Goal: Transaction & Acquisition: Subscribe to service/newsletter

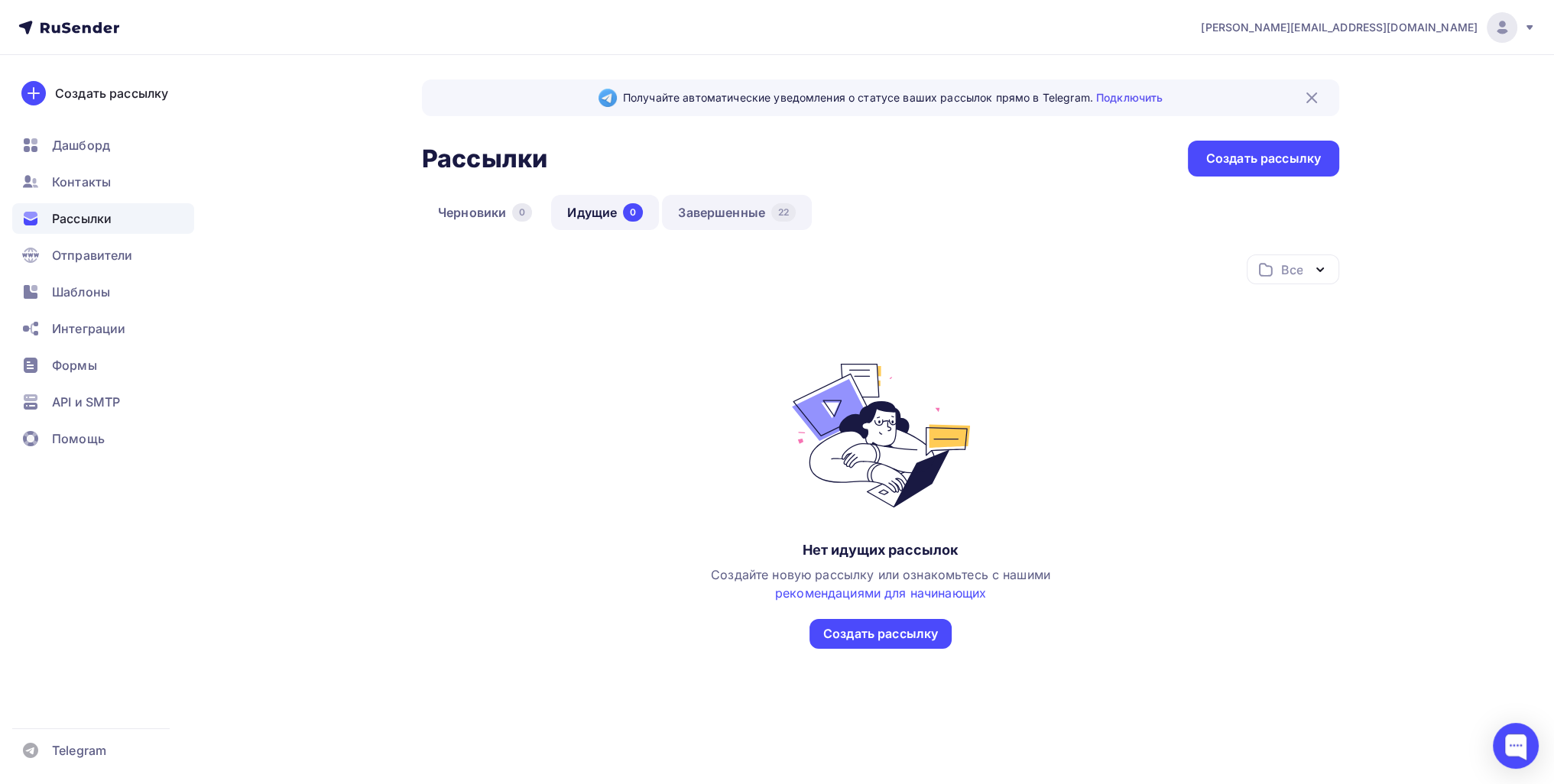
click at [766, 199] on link "Завершенные 22" at bounding box center [737, 212] width 150 height 35
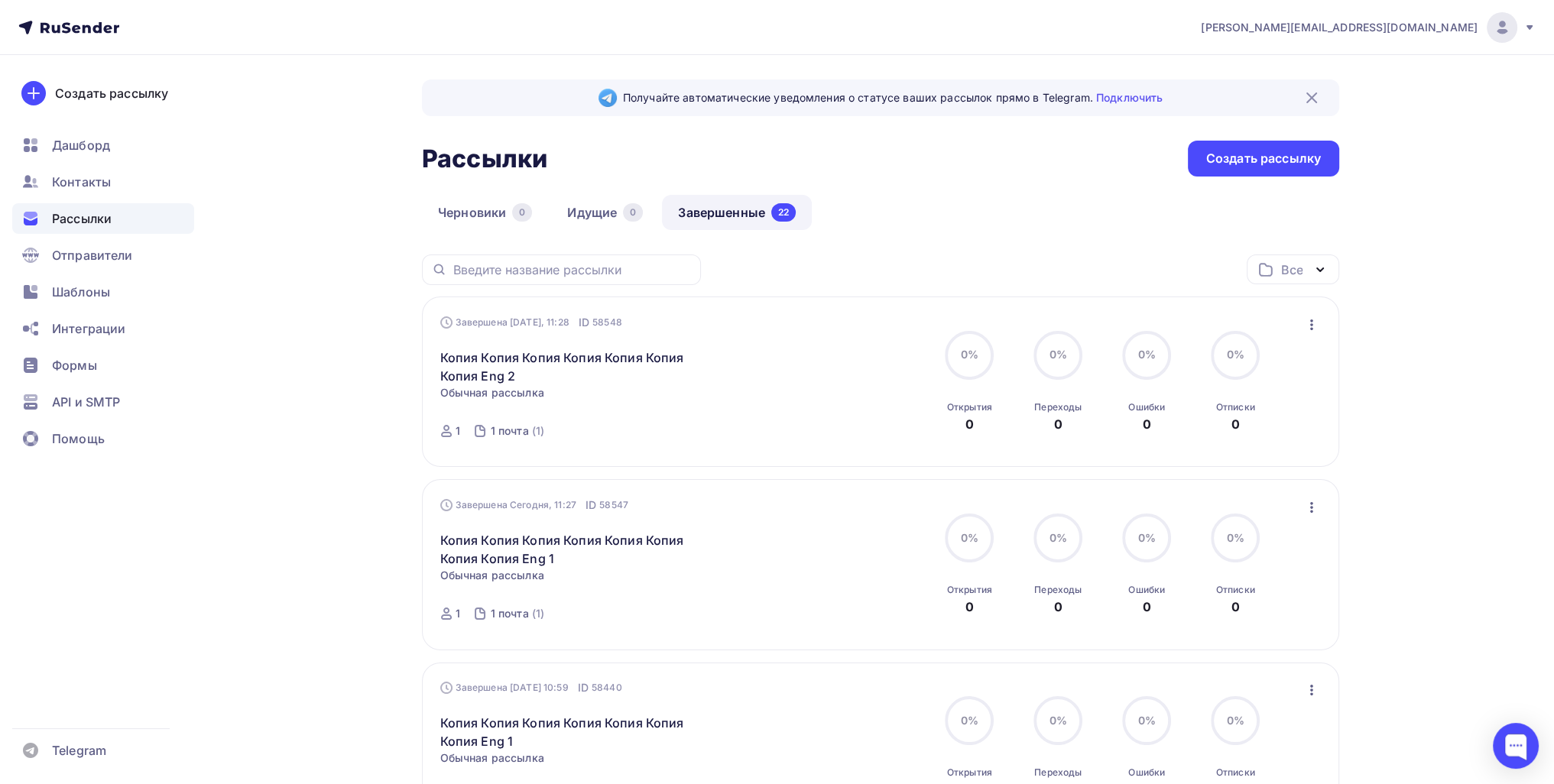
click at [1313, 327] on icon "button" at bounding box center [1312, 325] width 19 height 19
click at [1272, 427] on div "Копировать в новую" at bounding box center [1241, 425] width 157 height 19
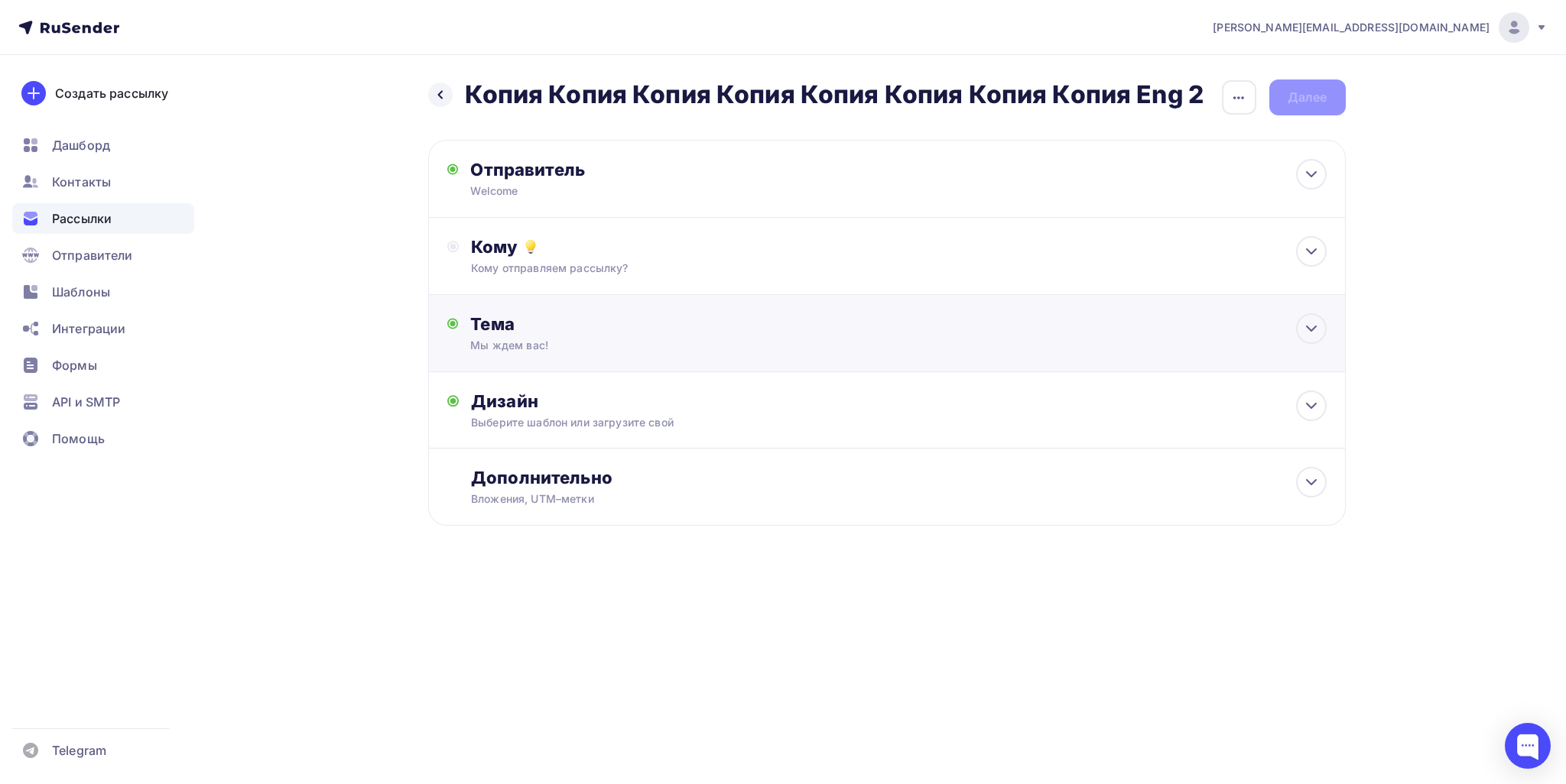
click at [658, 328] on div "Тема" at bounding box center [621, 323] width 302 height 21
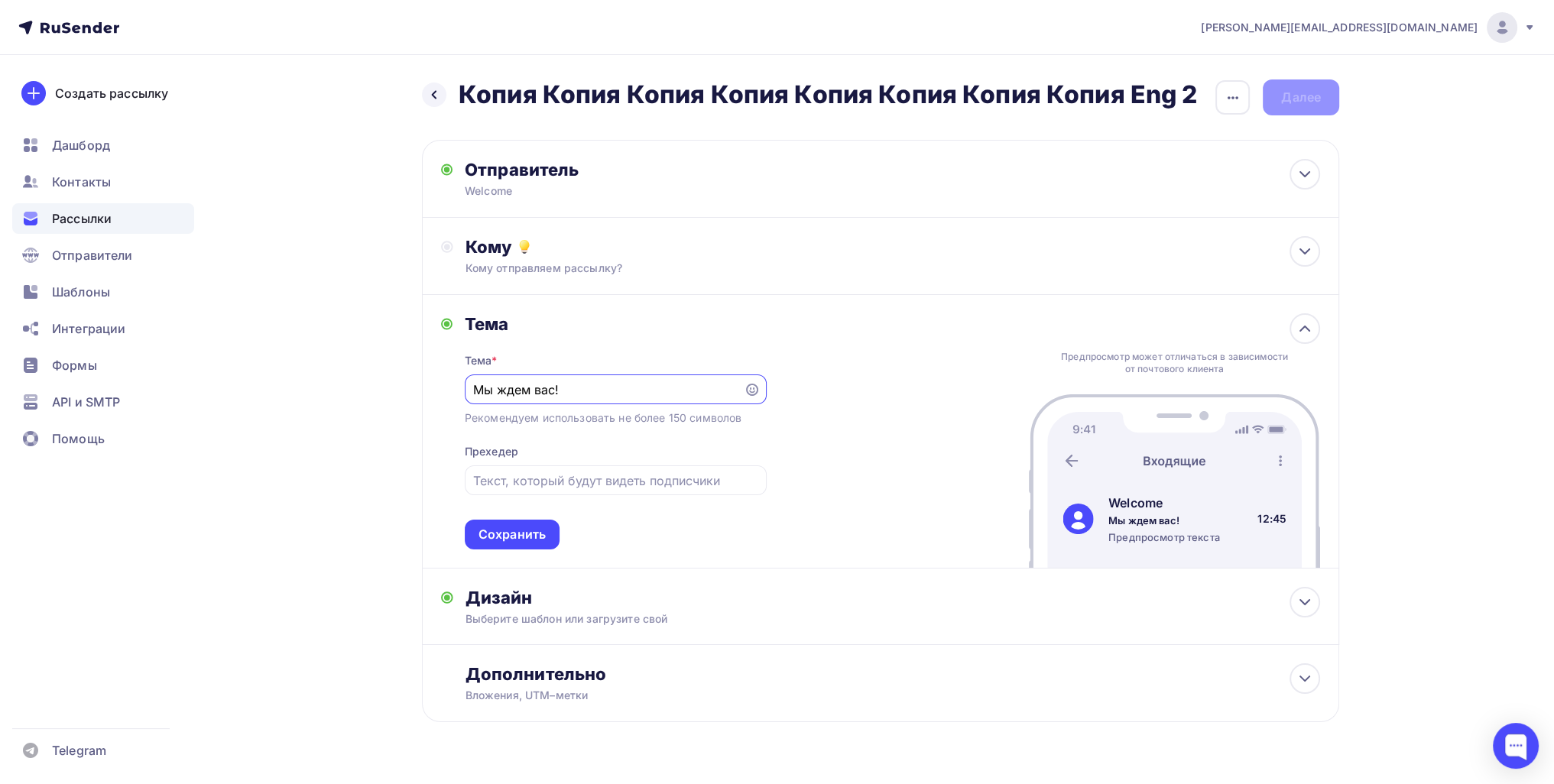
drag, startPoint x: 595, startPoint y: 395, endPoint x: 373, endPoint y: 367, distance: 223.8
click at [373, 367] on div "Назад Копия Копия Копия Копия Копия Копия Копия Копия Eng 2 Копия Копия Копия К…" at bounding box center [777, 438] width 1253 height 765
type input "Приглашаем вас!"
click at [523, 540] on div "Сохранить" at bounding box center [512, 535] width 67 height 18
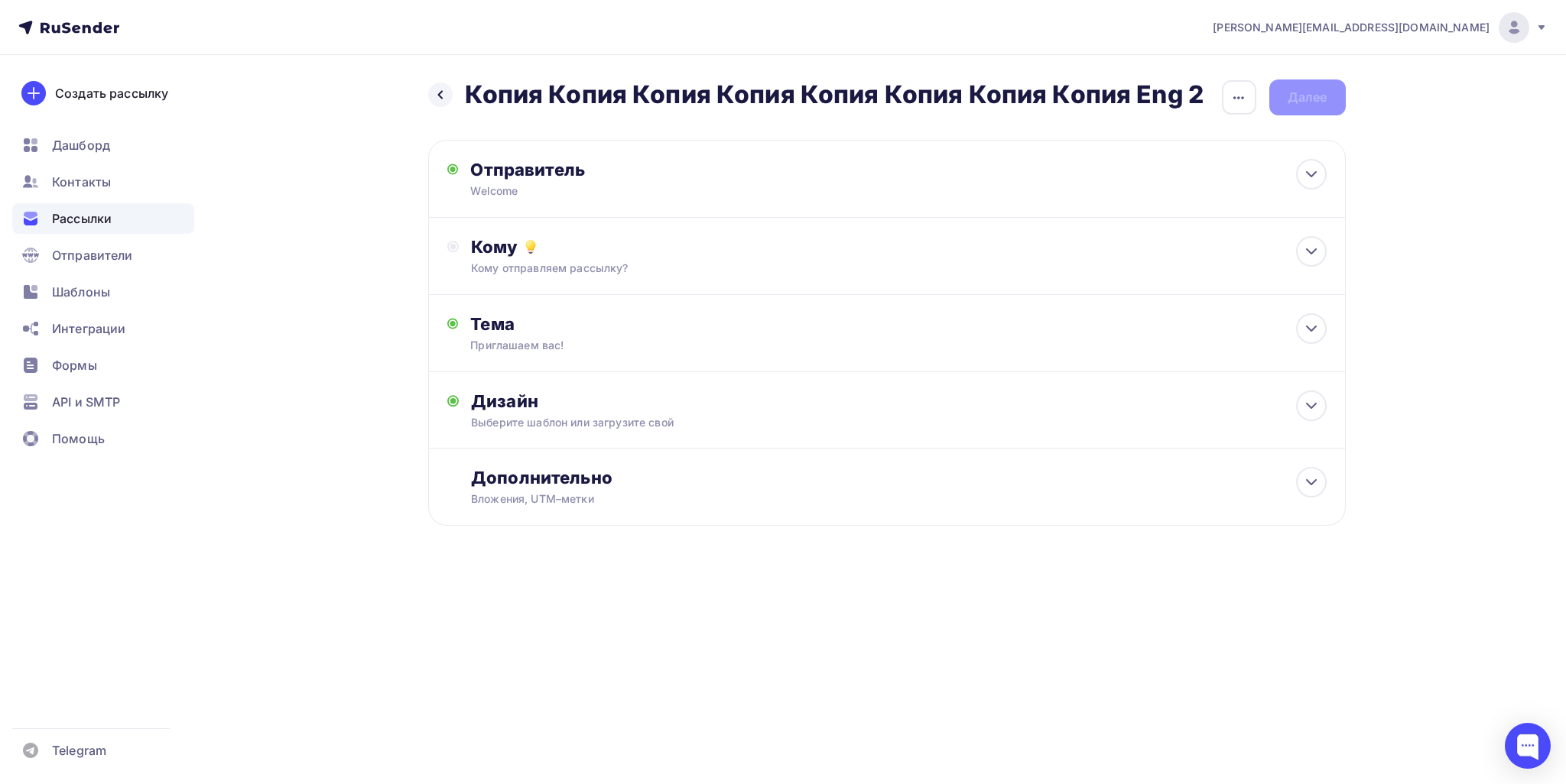
click at [1293, 95] on div "Назад Копия Копия Копия Копия Копия Копия Копия Копия Eng 2 Копия Копия Копия К…" at bounding box center [886, 98] width 918 height 36
click at [1408, 172] on div "Назад Копия Копия Копия Копия Копия Копия Копия Копия Eng 2 Копия Копия Копия К…" at bounding box center [783, 339] width 1253 height 569
click at [794, 227] on div "Кому Кому отправляем рассылку? Списки получателей Выберите список Все списки id…" at bounding box center [886, 256] width 918 height 77
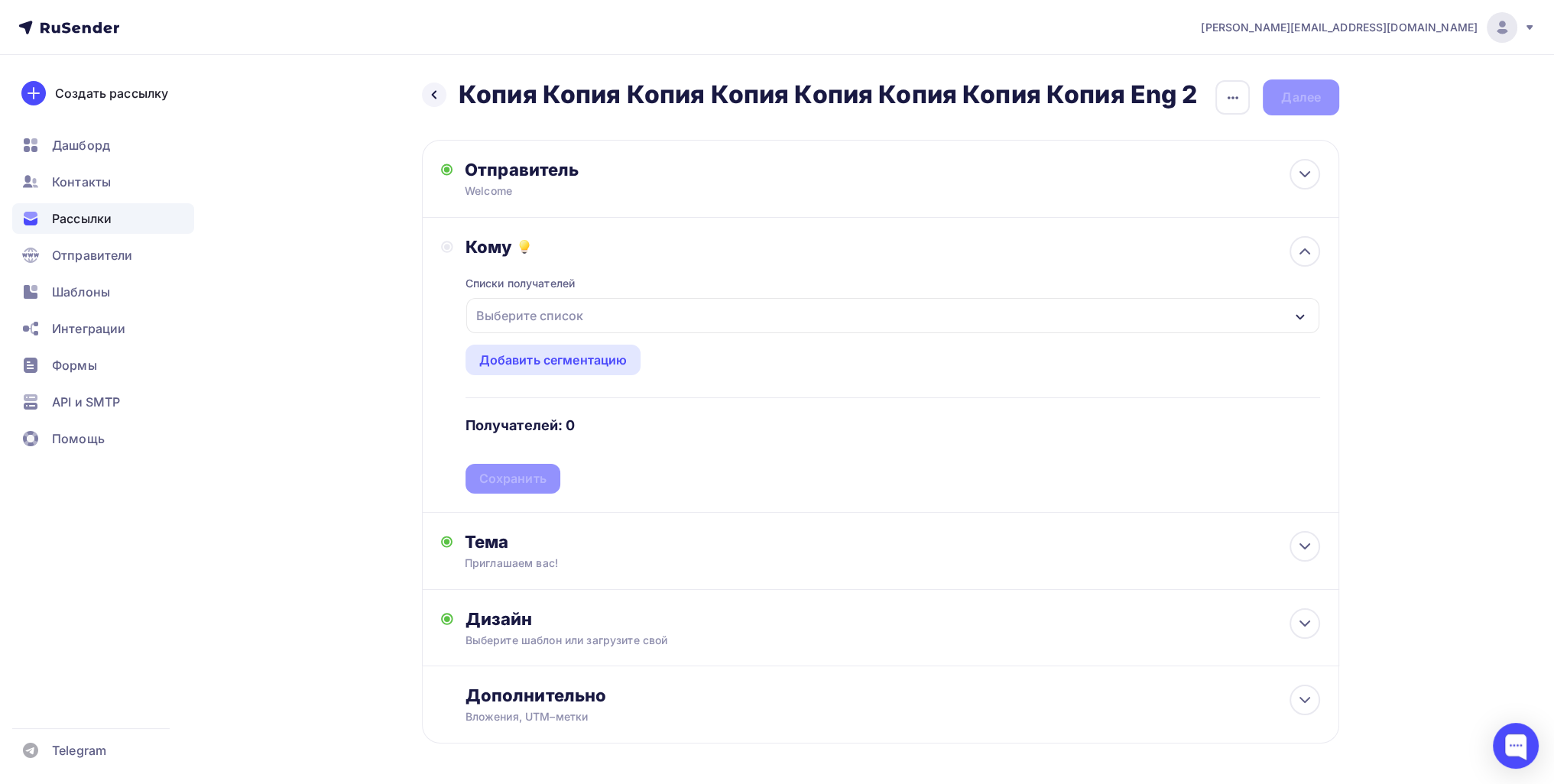
click at [544, 309] on div "Выберите список" at bounding box center [530, 316] width 120 height 27
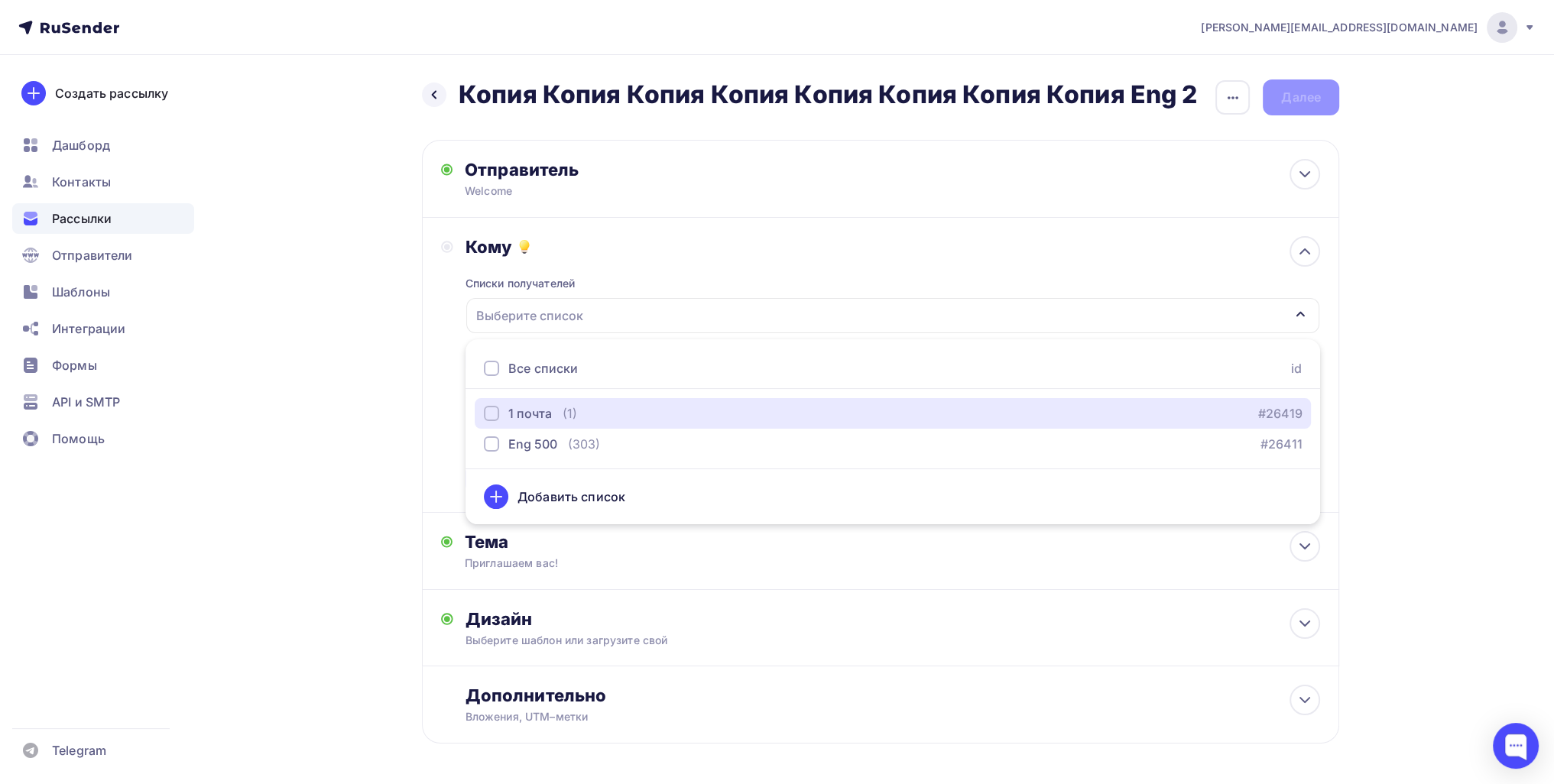
drag, startPoint x: 549, startPoint y: 419, endPoint x: 443, endPoint y: 414, distance: 106.1
click at [548, 419] on div "1 почта" at bounding box center [530, 413] width 43 height 19
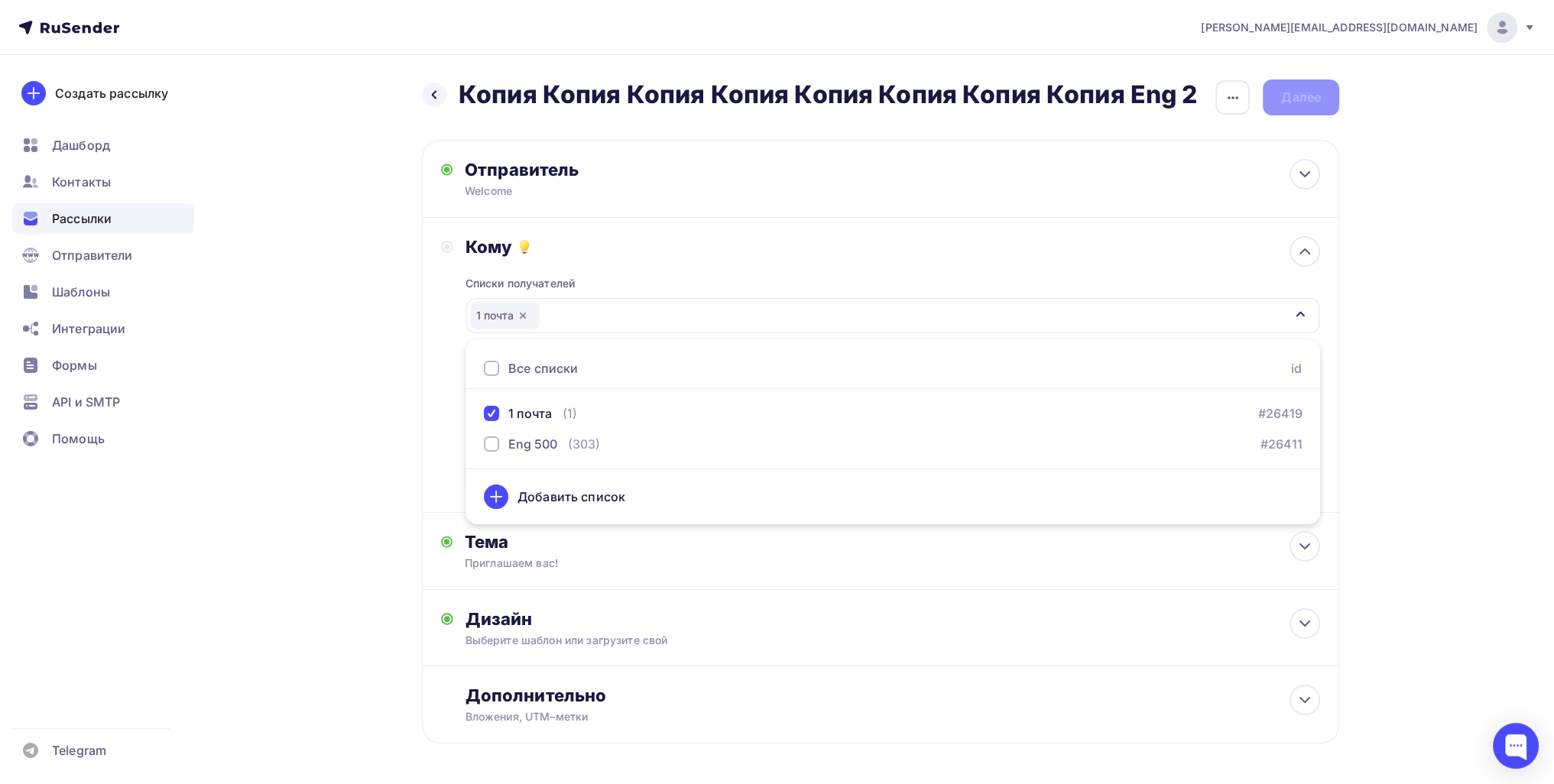
click at [397, 414] on div "Назад Копия Копия Копия Копия Копия Копия Копия Копия Eng 2 Копия Копия Копия К…" at bounding box center [777, 449] width 1253 height 787
click at [544, 469] on div "Списки получателей 1 почта Все списки id 1 почта (1) #26419 Eng 500 (303) #2641…" at bounding box center [893, 376] width 855 height 236
click at [536, 477] on div "Сохранить" at bounding box center [513, 479] width 67 height 18
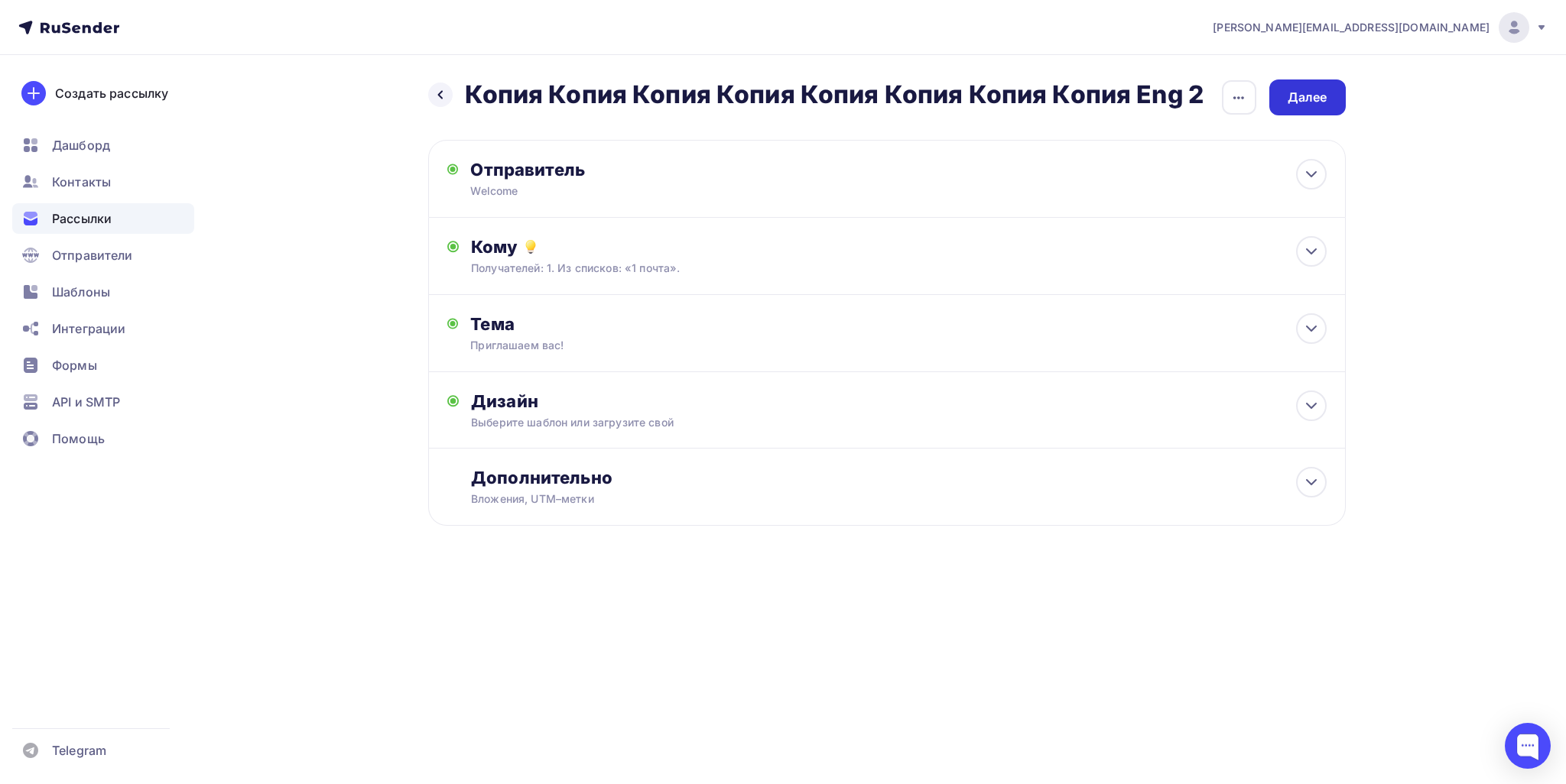
click at [1315, 107] on div "Далее" at bounding box center [1307, 98] width 76 height 36
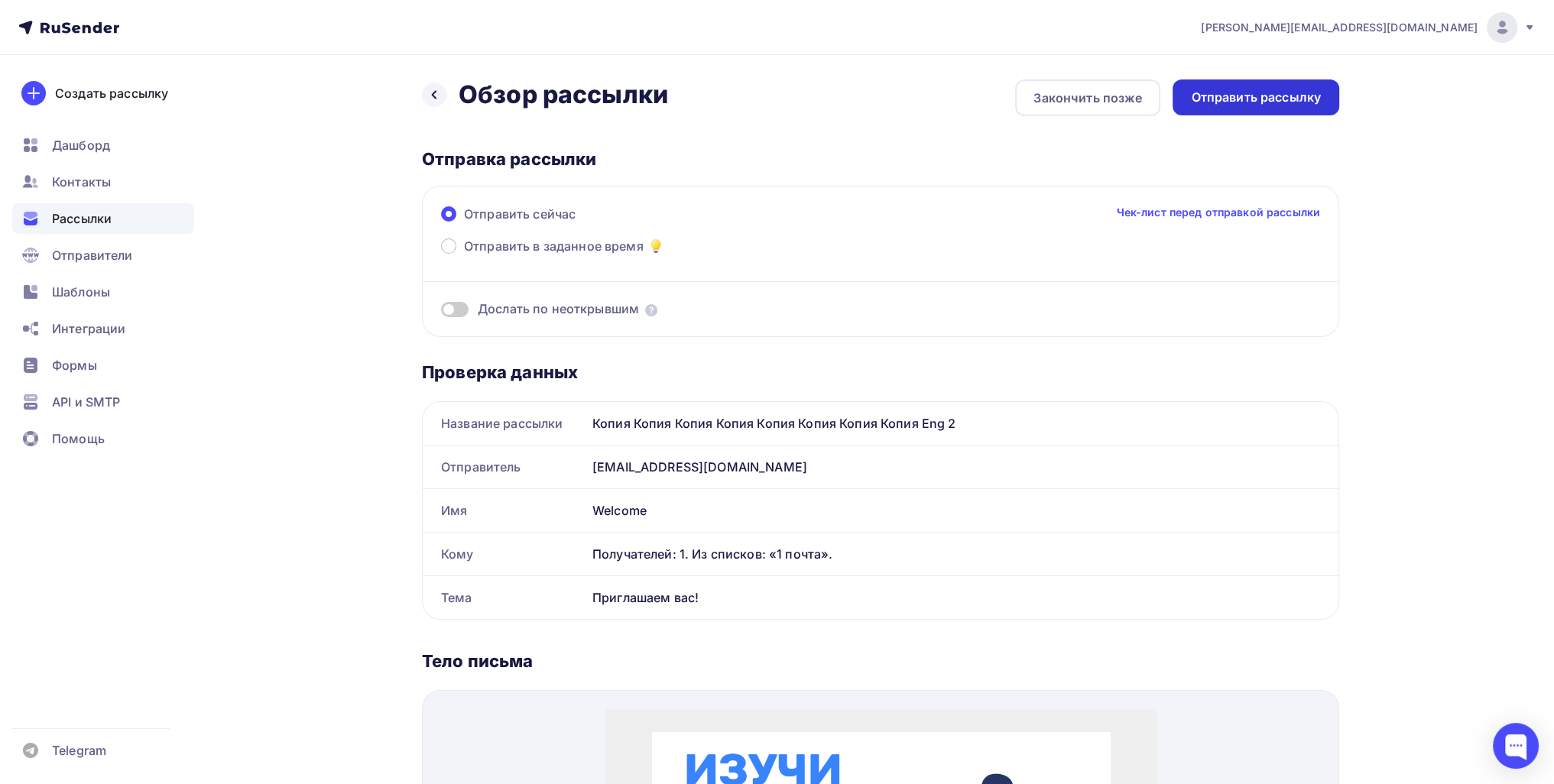
click at [1278, 93] on div "Отправить рассылку" at bounding box center [1255, 97] width 130 height 18
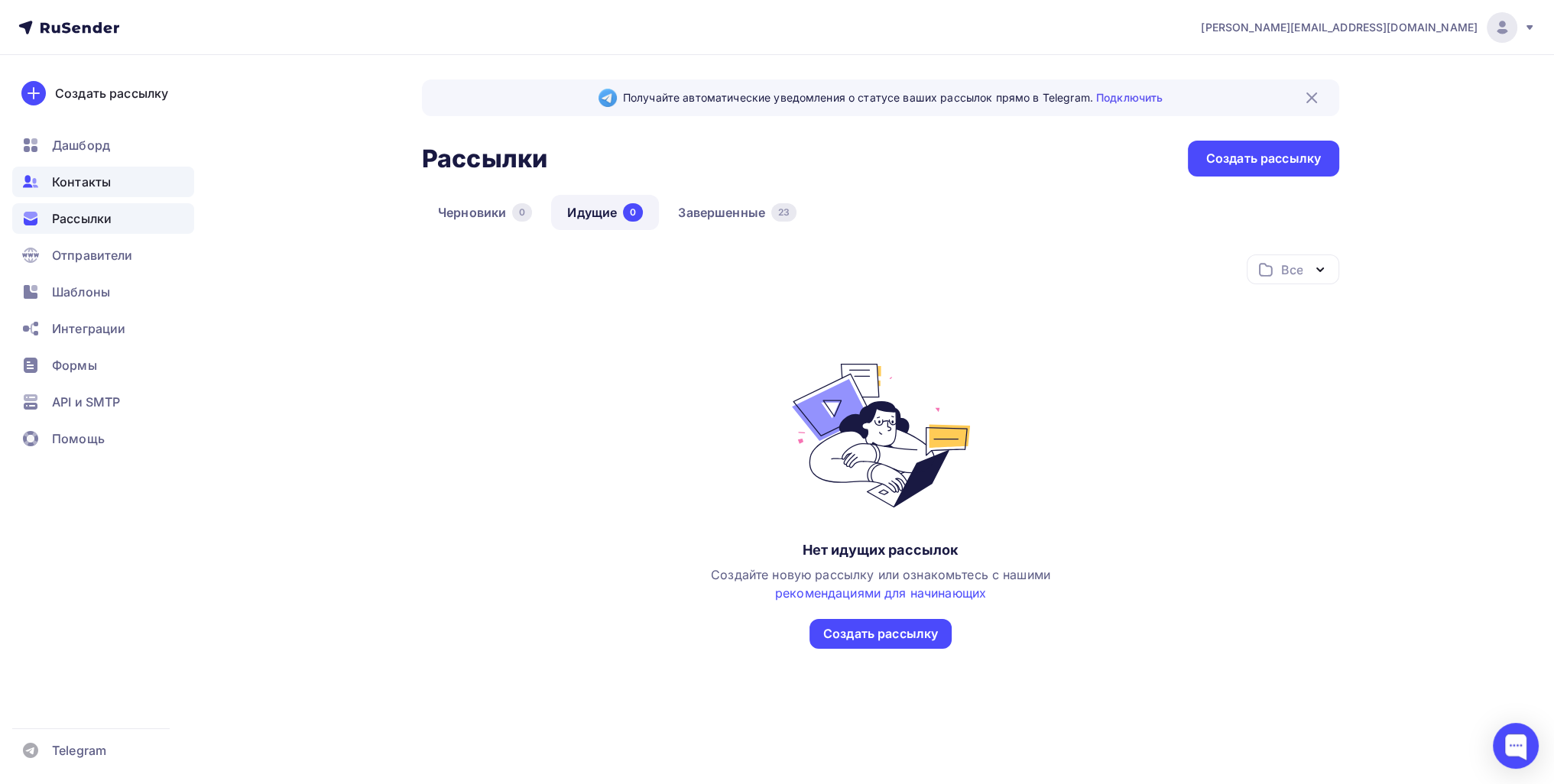
click at [150, 172] on div "Контакты" at bounding box center [103, 182] width 182 height 31
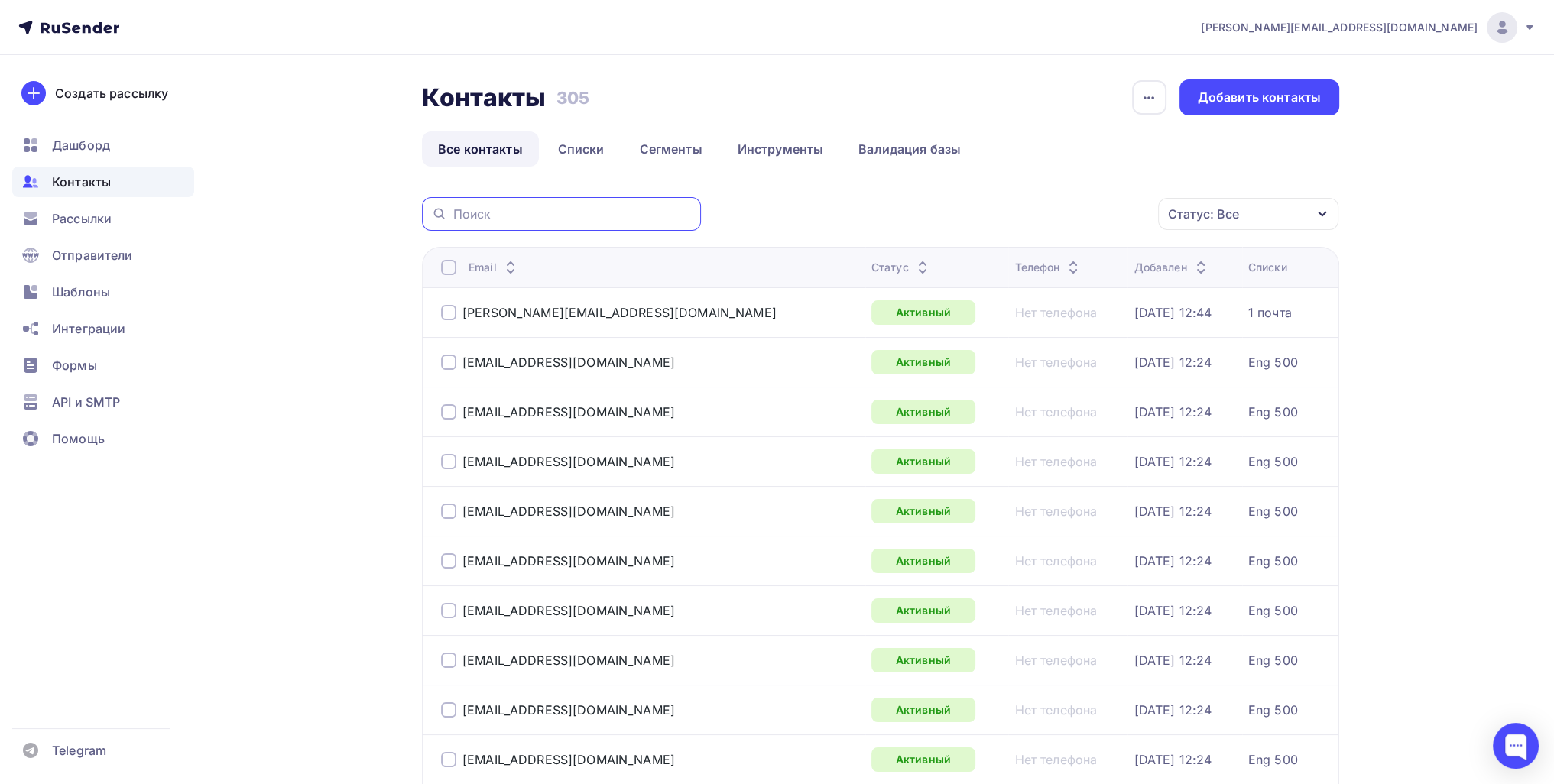
click at [498, 209] on input "text" at bounding box center [572, 214] width 238 height 17
paste input "maga607@bk.ru"
type input "maga607@bk.ru"
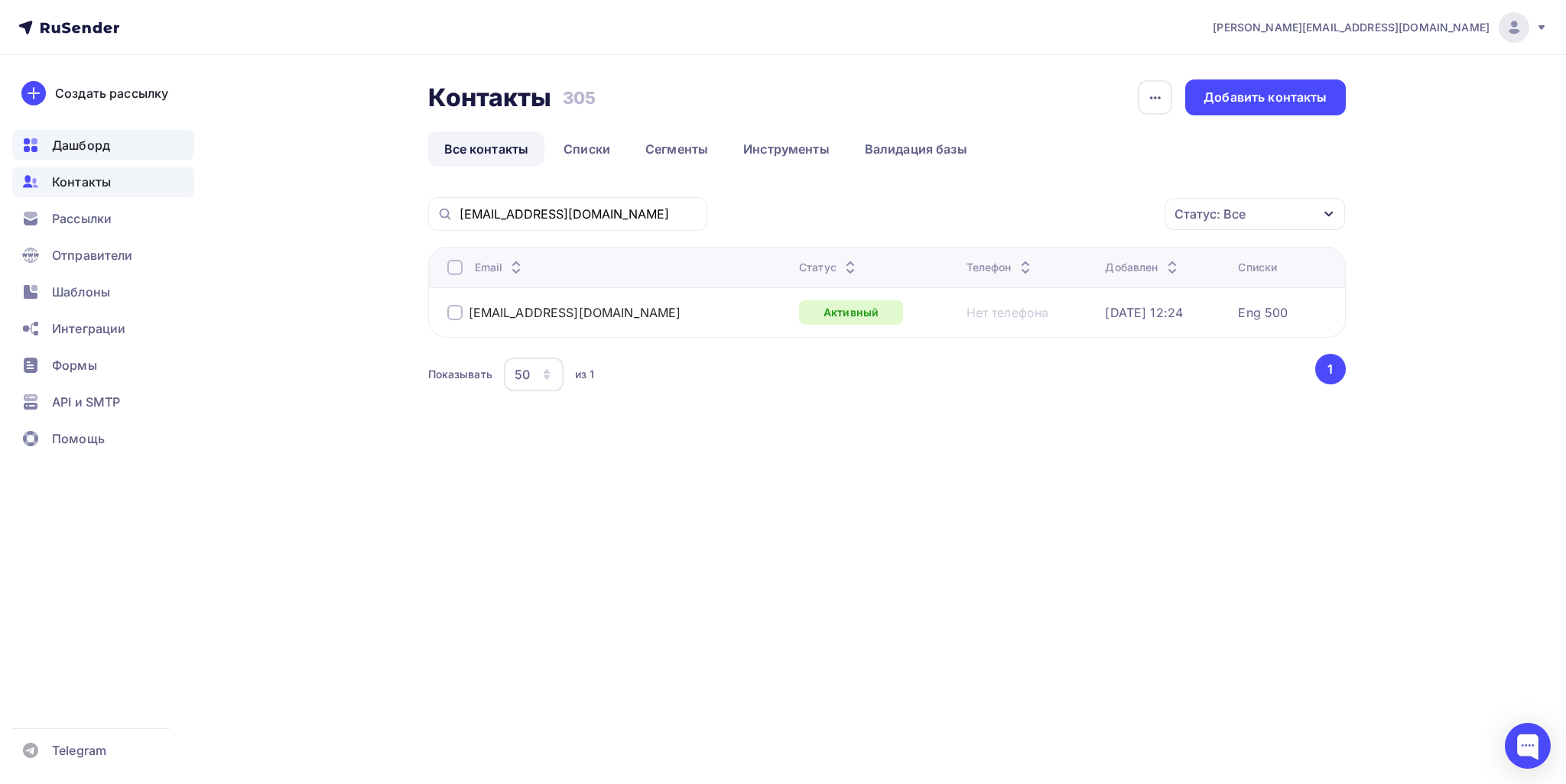
click at [35, 148] on rect at bounding box center [34, 148] width 6 height 6
